Goal: Find specific page/section: Find specific page/section

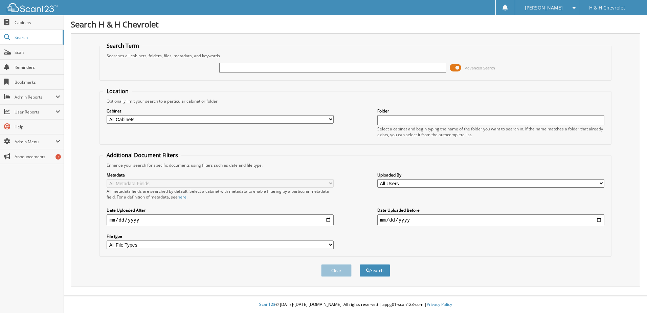
drag, startPoint x: 301, startPoint y: 69, endPoint x: 305, endPoint y: 69, distance: 4.1
click at [304, 69] on input "text" at bounding box center [332, 68] width 227 height 10
type input "2024013"
click at [360, 264] on button "Search" at bounding box center [375, 270] width 30 height 13
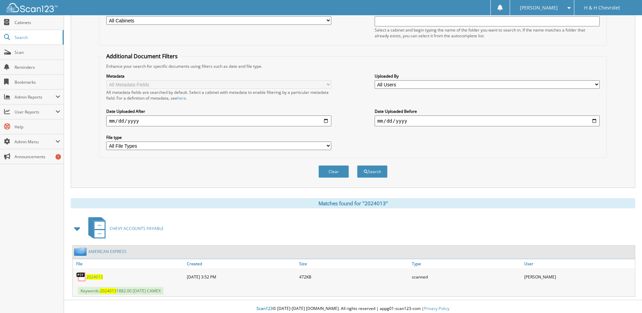
scroll to position [101, 0]
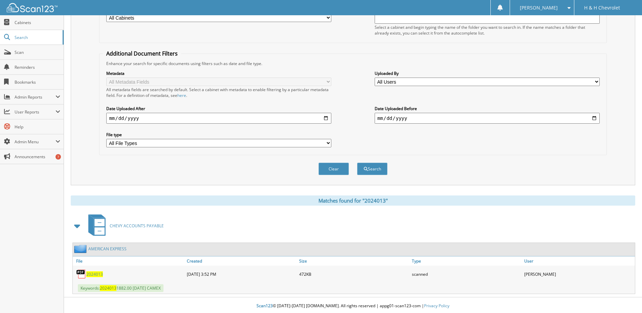
click at [94, 272] on span "2024013" at bounding box center [94, 274] width 17 height 6
